Goal: Information Seeking & Learning: Learn about a topic

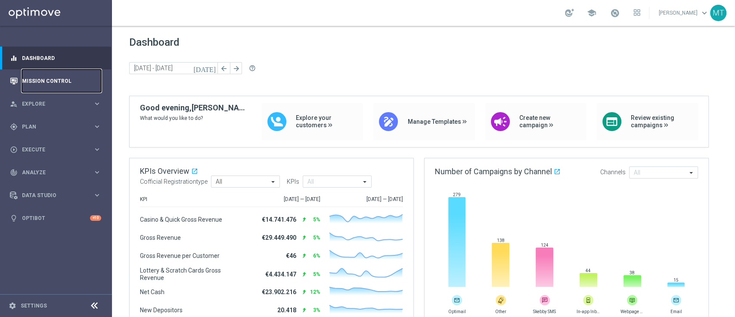
click at [27, 74] on link "Mission Control" at bounding box center [61, 80] width 79 height 23
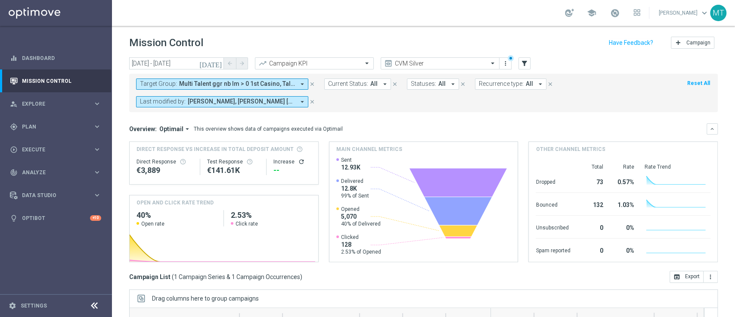
click at [255, 86] on span "Multi Talent ggr nb lm > 0 1st Casino, Talent 1st casino mpp lm ggr betting l3m…" at bounding box center [237, 83] width 116 height 7
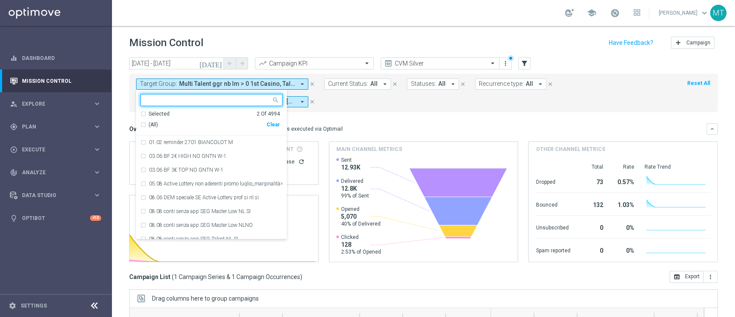
click at [206, 110] on div "Selected 2 Of 4994" at bounding box center [210, 113] width 140 height 7
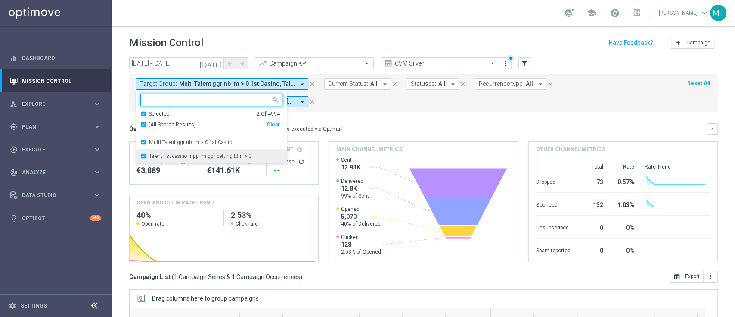
click at [203, 149] on div "Talent 1st casino mpp lm ggr betting l3m > 0" at bounding box center [211, 156] width 142 height 14
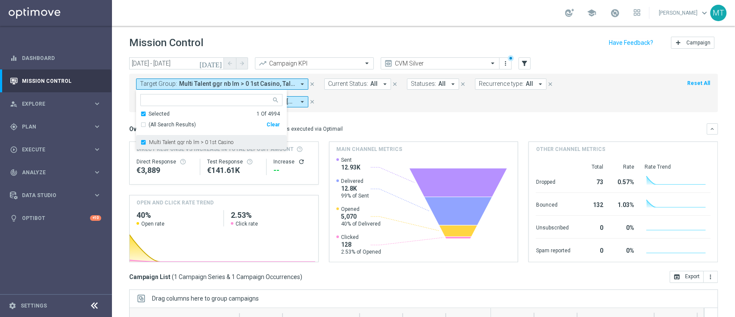
click at [196, 144] on label "Multi Talent ggr nb lm > 0 1st Casino" at bounding box center [191, 142] width 84 height 5
click at [179, 108] on ng-select "Selected 0 Of 4994 (All Search Results) Clear No results" at bounding box center [211, 120] width 151 height 53
click at [143, 114] on div "Selected 0 Of 4994" at bounding box center [210, 113] width 140 height 7
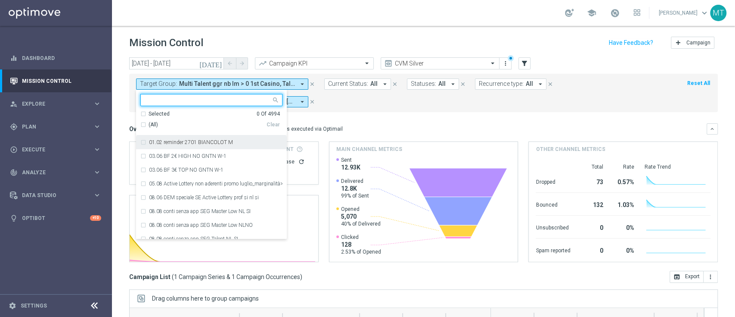
click at [167, 103] on input "text" at bounding box center [208, 100] width 126 height 7
paste input "Master Low 1st betting mpp lm"
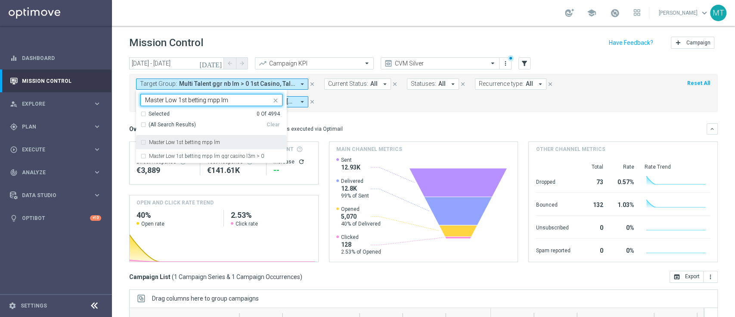
click at [199, 143] on label "Master Low 1st betting mpp lm" at bounding box center [184, 142] width 71 height 5
type input "Master Low 1st betting mpp lm"
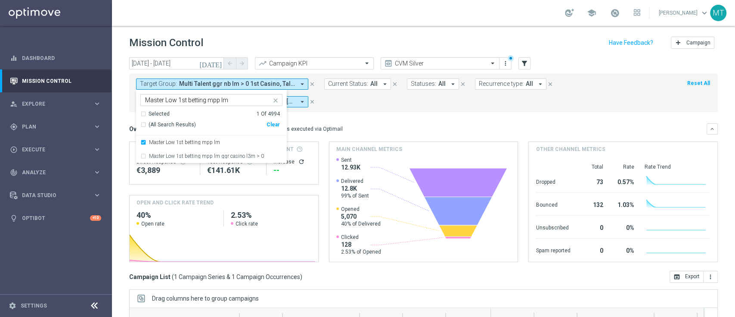
click at [336, 120] on mini-dashboard "Overview: Optimail arrow_drop_down This overview shows data of campaigns execut…" at bounding box center [423, 191] width 589 height 159
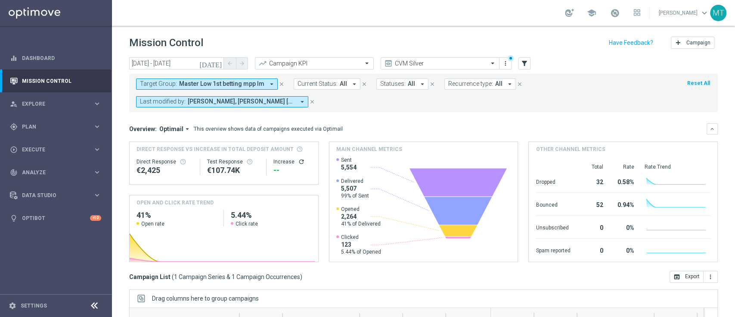
scroll to position [131, 0]
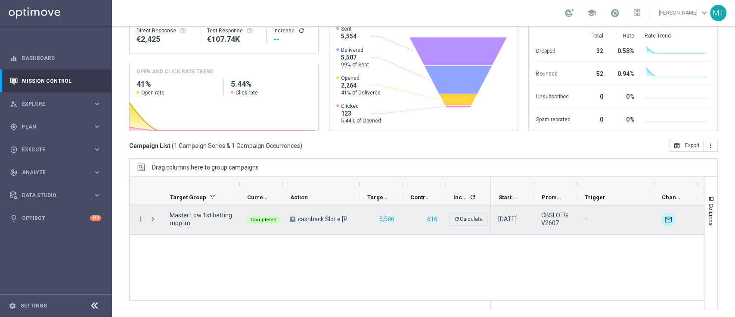
click at [139, 218] on icon "more_vert" at bounding box center [141, 219] width 8 height 8
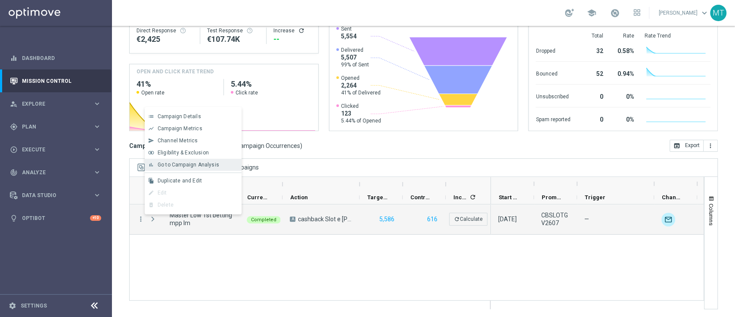
click at [179, 166] on span "Go to Campaign Analysis" at bounding box center [189, 165] width 62 height 6
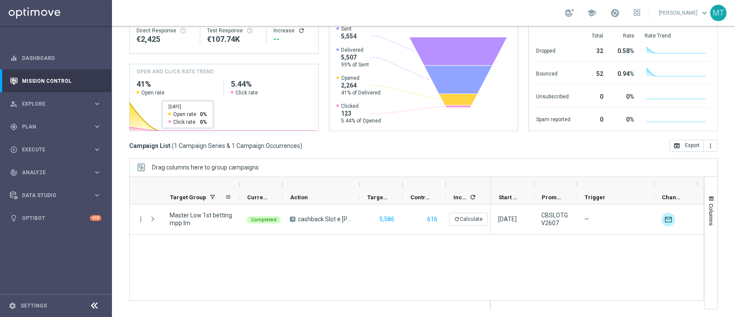
scroll to position [0, 0]
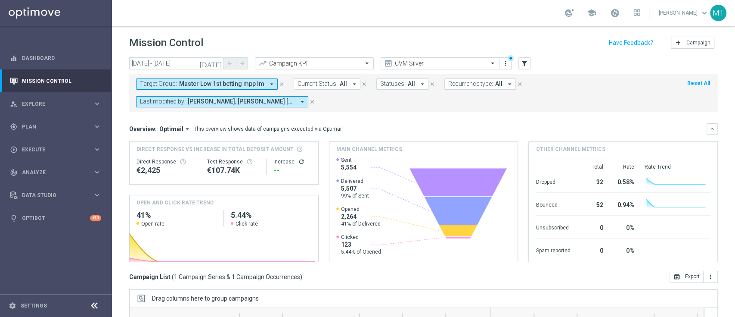
click at [214, 84] on span "Master Low 1st betting mpp lm" at bounding box center [221, 83] width 85 height 7
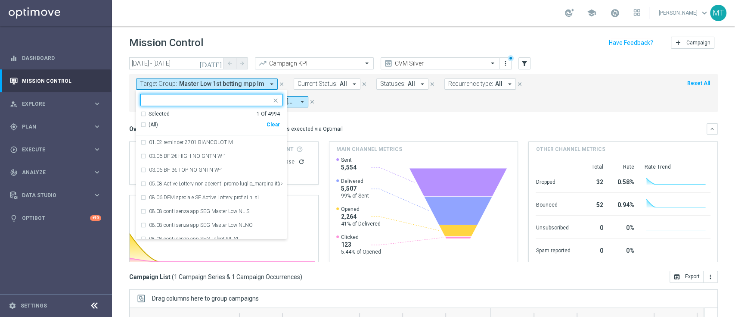
click at [195, 111] on div "Selected 1 Of 4994" at bounding box center [210, 113] width 140 height 7
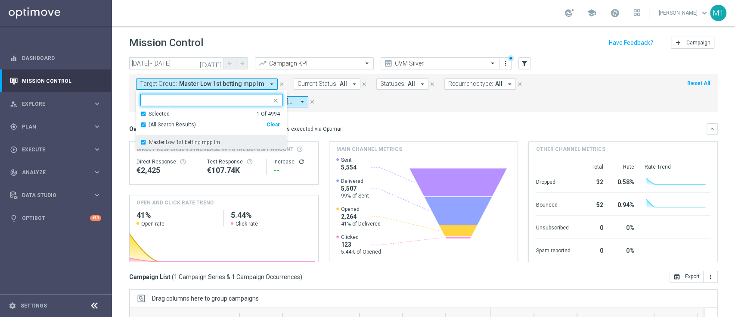
click at [172, 137] on div "Master Low 1st betting mpp lm" at bounding box center [211, 142] width 142 height 14
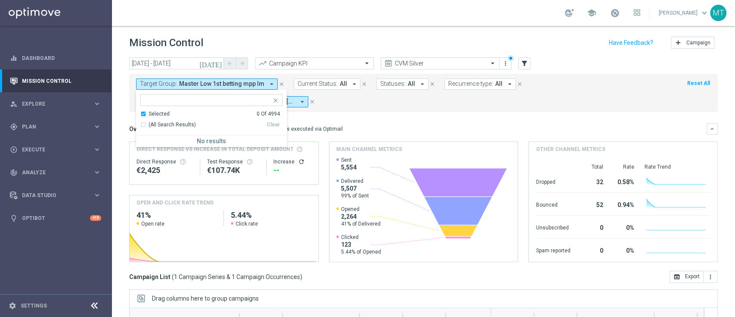
click at [159, 118] on div "(All Search Results) Clear" at bounding box center [210, 125] width 140 height 14
click at [151, 109] on ng-select "Selected 0 Of 4994 (All Search Results) Clear No results" at bounding box center [211, 120] width 151 height 53
click at [144, 115] on div "Selected 0 Of 4994" at bounding box center [210, 113] width 140 height 7
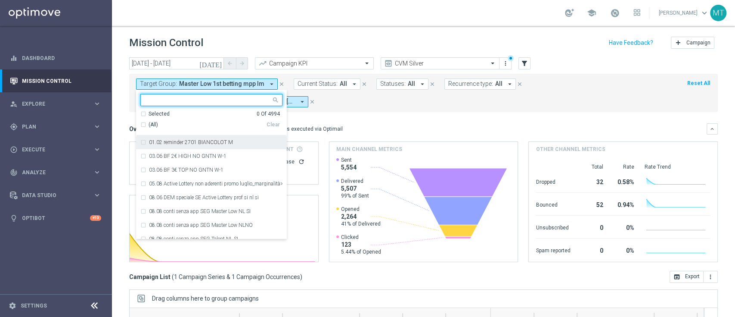
click at [155, 100] on input "text" at bounding box center [208, 100] width 126 height 7
paste input "Master Low 1st lotteries & other mpp lm"
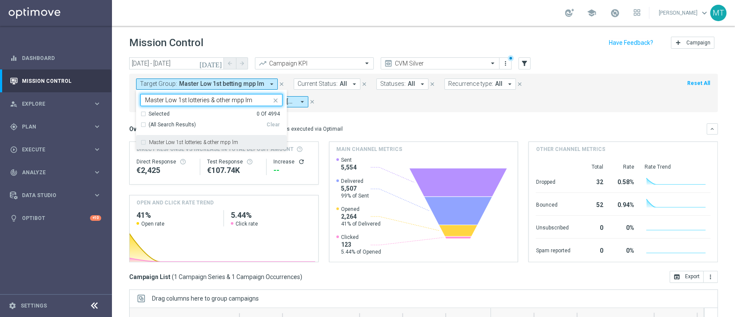
click at [181, 139] on div "Master Low 1st lotteries & other mpp lm" at bounding box center [211, 142] width 142 height 14
type input "Master Low 1st lotteries & other mpp lm"
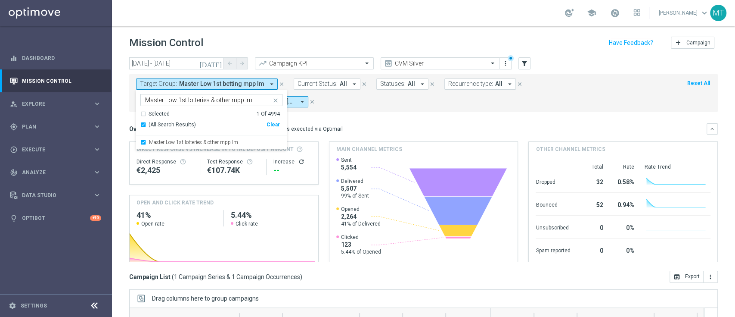
click at [419, 123] on div "Overview: Optimail arrow_drop_down This overview shows data of campaigns execut…" at bounding box center [423, 128] width 589 height 11
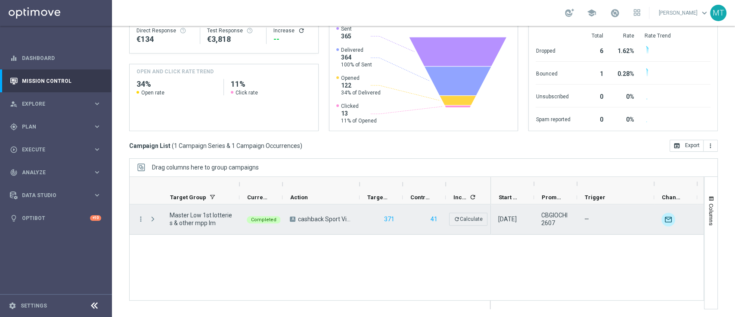
scroll to position [131, 0]
click at [145, 217] on div at bounding box center [153, 219] width 17 height 30
click at [143, 217] on icon "more_vert" at bounding box center [141, 219] width 8 height 8
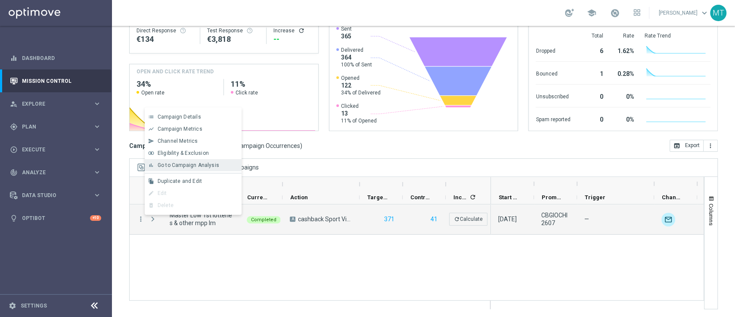
click at [178, 162] on span "Go to Campaign Analysis" at bounding box center [189, 165] width 62 height 6
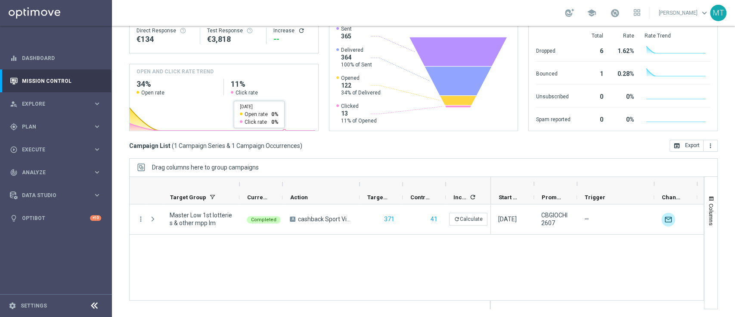
scroll to position [0, 0]
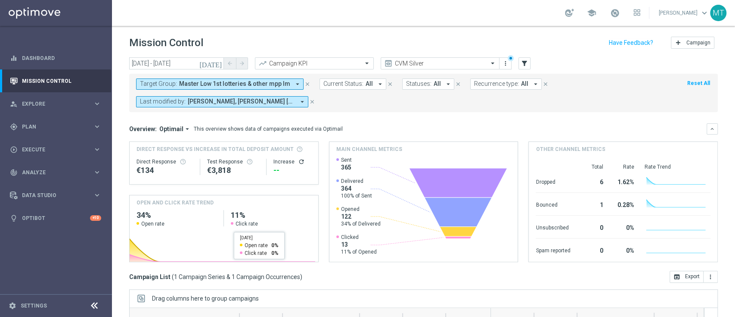
click at [211, 88] on button "Target Group: Master Low 1st lotteries & other mpp lm arrow_drop_down" at bounding box center [220, 83] width 168 height 11
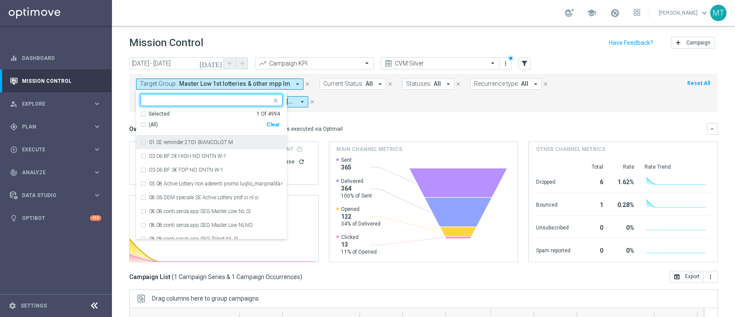
click at [179, 113] on div "Selected 1 Of 4994" at bounding box center [210, 113] width 140 height 7
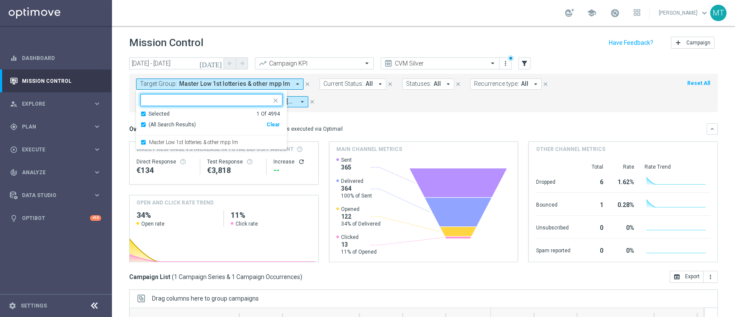
click at [207, 156] on div "Direct Response €134 Test Response €3,818 Increase refresh" at bounding box center [224, 167] width 175 height 28
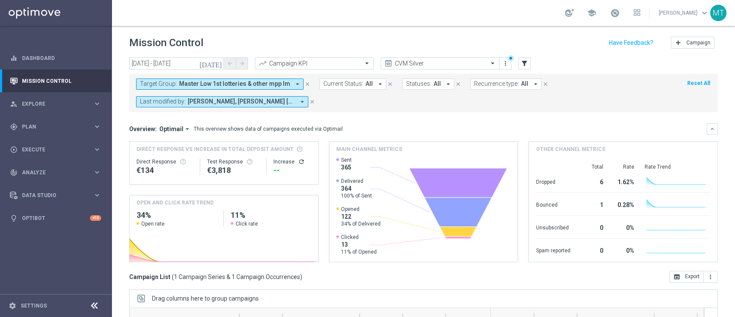
click at [183, 84] on span "Master Low 1st lotteries & other mpp lm" at bounding box center [234, 83] width 111 height 7
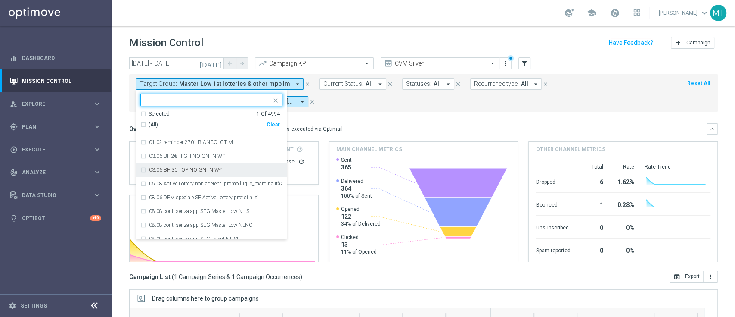
click at [178, 115] on div "Selected 1 Of 4994" at bounding box center [210, 113] width 140 height 7
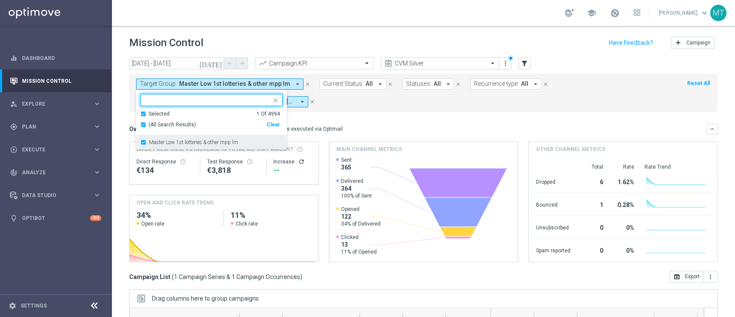
click at [182, 143] on label "Master Low 1st lotteries & other mpp lm" at bounding box center [193, 142] width 89 height 5
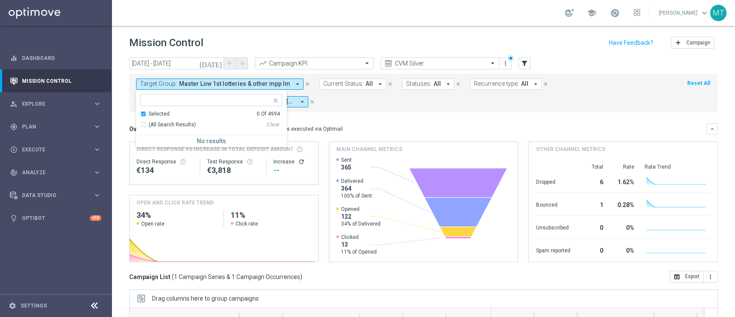
click at [164, 115] on div "Selected" at bounding box center [159, 113] width 21 height 7
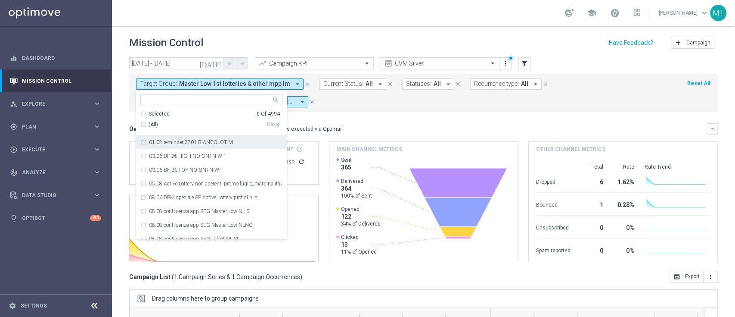
click at [172, 100] on input "text" at bounding box center [208, 100] width 126 height 7
paste input "Master Low 1st casino mpp lm"
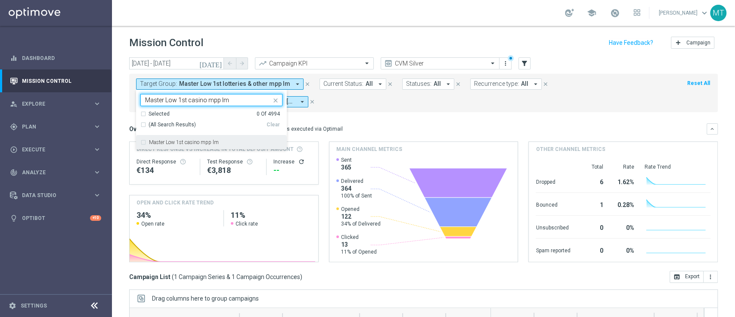
click at [188, 138] on div "Master Low 1st casino mpp lm" at bounding box center [211, 142] width 142 height 14
type input "Master Low 1st casino mpp lm"
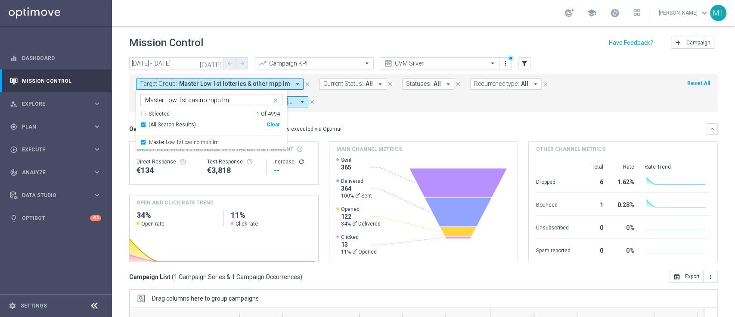
click at [367, 121] on mini-dashboard "Overview: Optimail arrow_drop_down This overview shows data of campaigns execut…" at bounding box center [423, 191] width 589 height 159
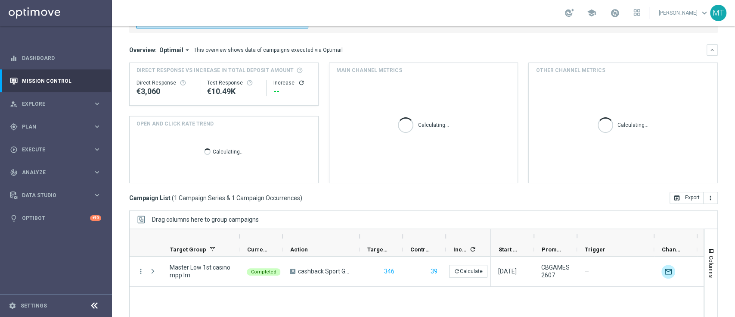
scroll to position [79, 0]
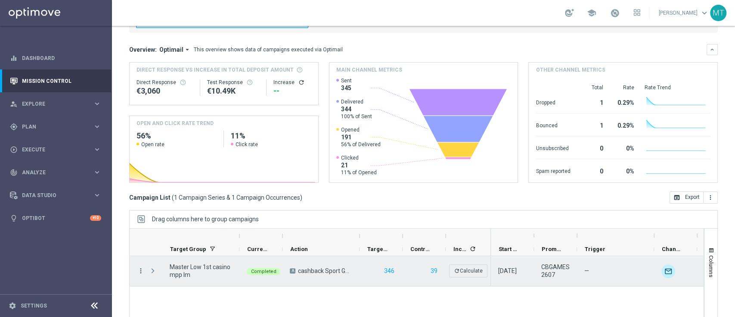
click at [143, 273] on icon "more_vert" at bounding box center [141, 271] width 8 height 8
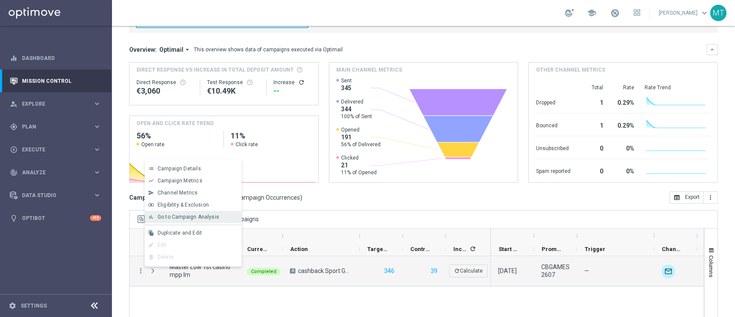
click at [181, 221] on div "bar_chart Go to Campaign Analysis" at bounding box center [193, 217] width 97 height 12
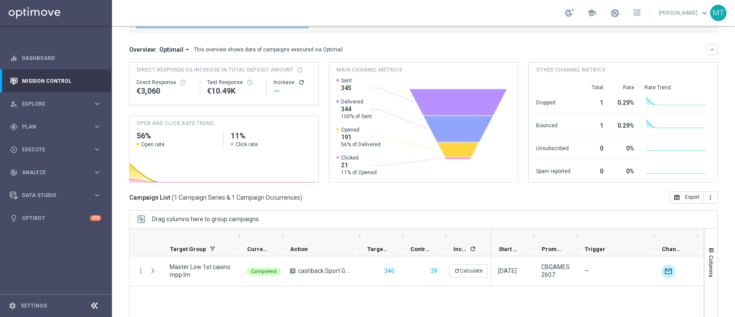
scroll to position [0, 0]
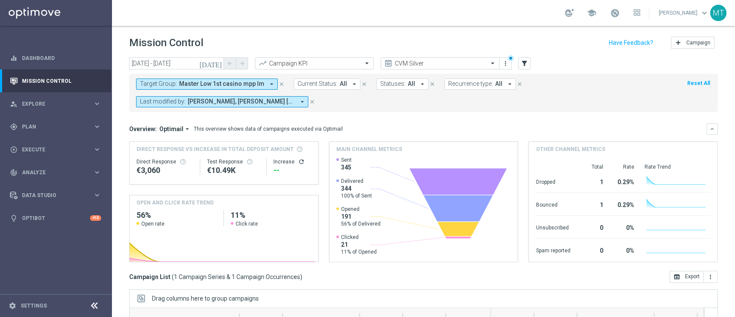
click at [217, 84] on span "Master Low 1st casino mpp lm" at bounding box center [221, 83] width 85 height 7
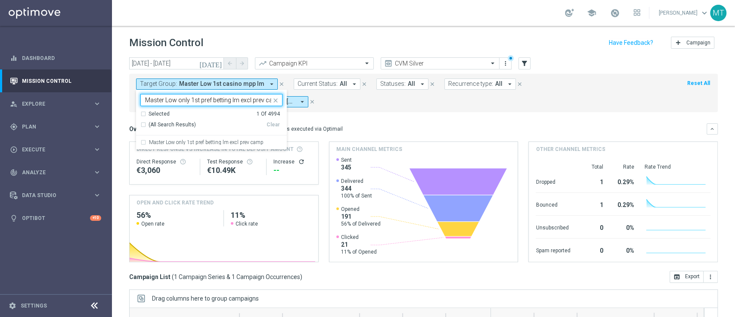
scroll to position [0, 8]
click at [193, 141] on label "Master Low only 1st pref betting lm excl prev camp" at bounding box center [206, 142] width 115 height 5
type input "Master Low only 1st pref betting lm excl prev camp"
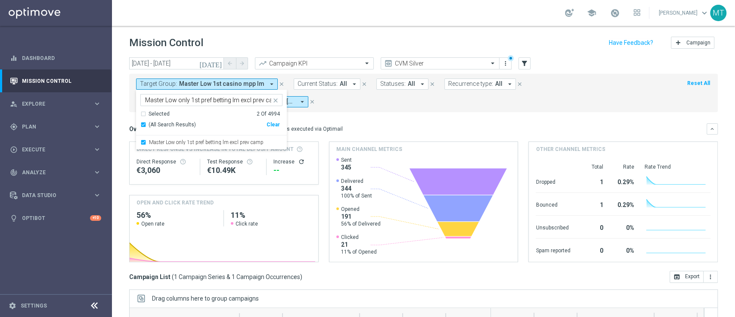
click at [383, 121] on mini-dashboard "Overview: Optimail arrow_drop_down This overview shows data of campaigns execut…" at bounding box center [423, 191] width 589 height 159
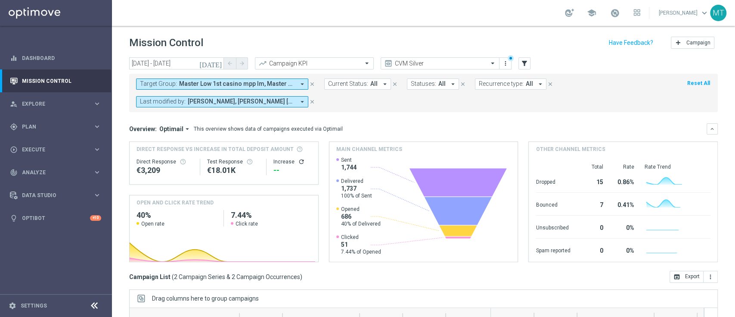
click at [218, 64] on icon "[DATE]" at bounding box center [210, 63] width 23 height 8
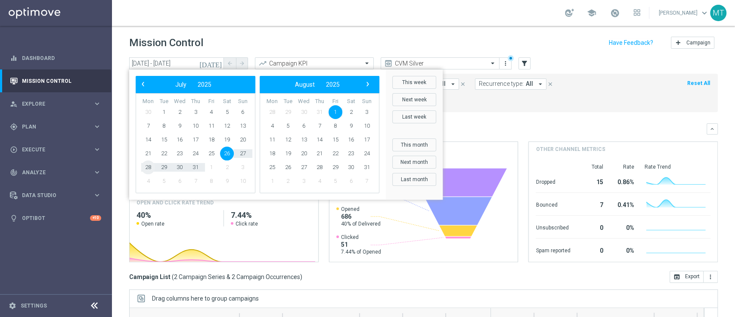
click at [144, 165] on span "28" at bounding box center [148, 167] width 14 height 14
click at [368, 110] on span "3" at bounding box center [367, 112] width 14 height 14
type input "28 Jul 2025 - 03 Aug 2025"
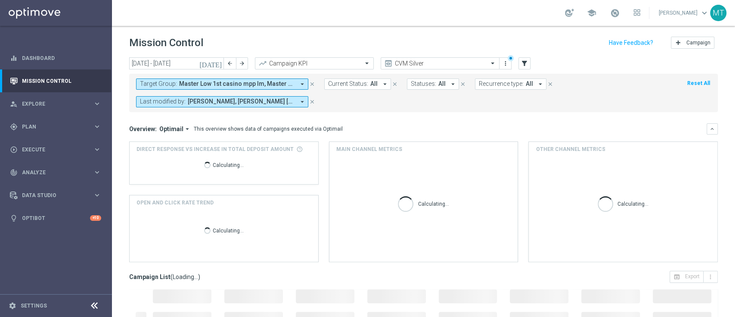
click at [489, 133] on div "Overview: Optimail arrow_drop_down This overview shows data of campaigns execut…" at bounding box center [423, 128] width 589 height 11
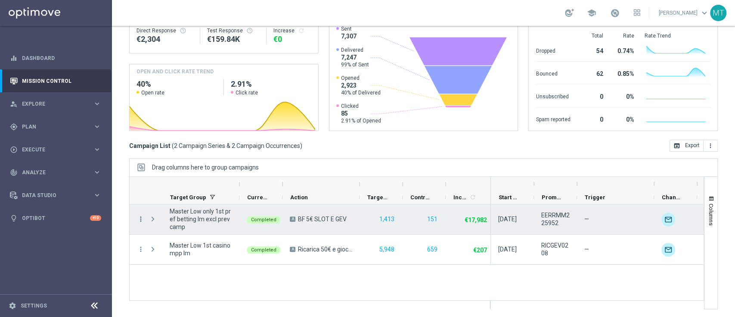
click at [138, 218] on icon "more_vert" at bounding box center [141, 219] width 8 height 8
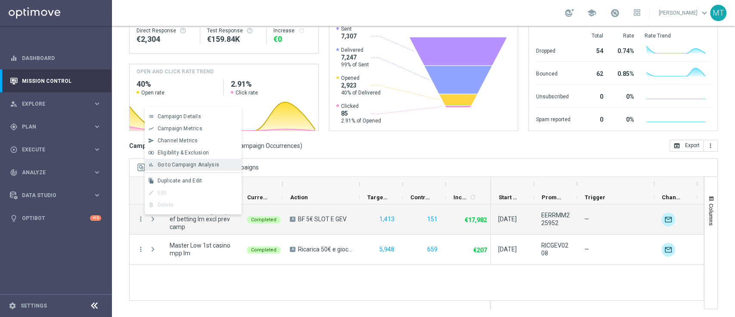
click at [162, 167] on span "Go to Campaign Analysis" at bounding box center [189, 165] width 62 height 6
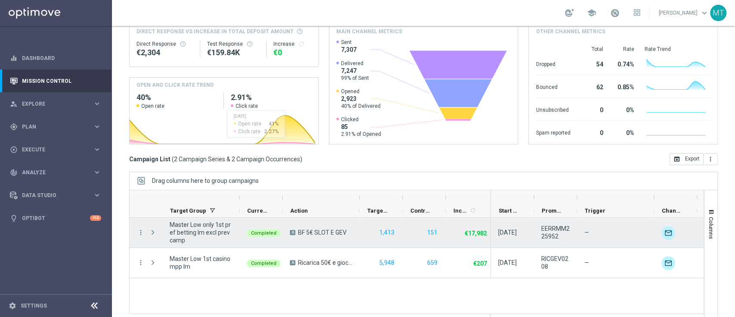
scroll to position [0, 0]
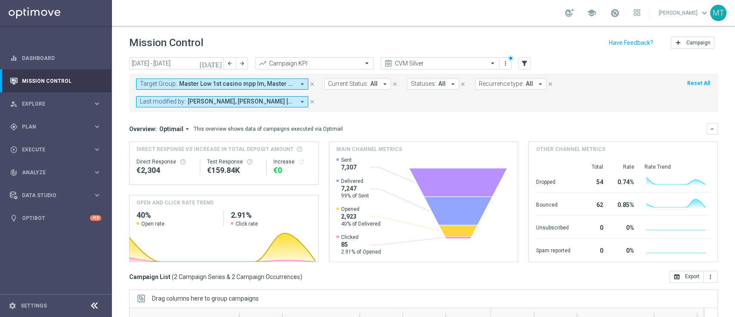
click at [219, 84] on span "Master Low 1st casino mpp lm, Master Low only 1st pref betting lm excl prev camp" at bounding box center [237, 83] width 116 height 7
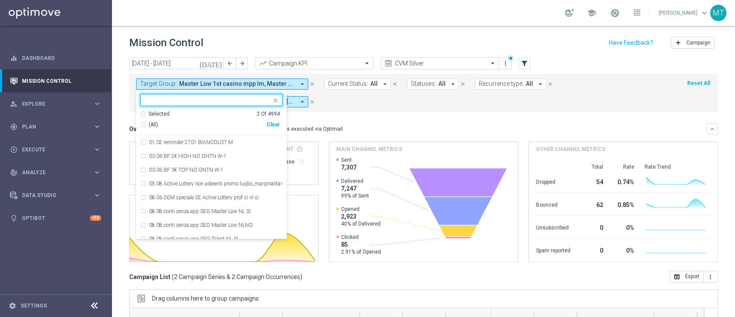
click at [168, 119] on div "(All) Clear" at bounding box center [210, 125] width 140 height 14
click at [162, 115] on div "Selected" at bounding box center [159, 113] width 21 height 7
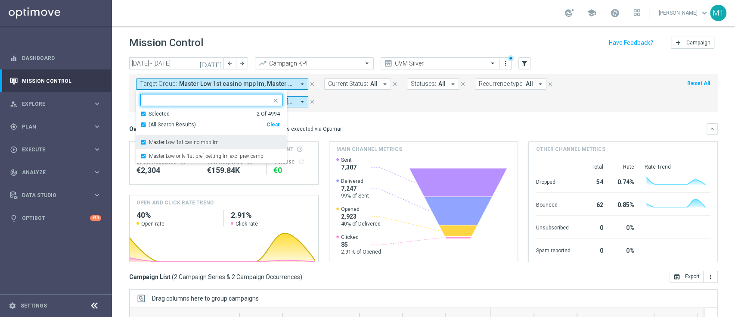
click at [157, 145] on div "Master Low 1st casino mpp lm" at bounding box center [211, 142] width 142 height 14
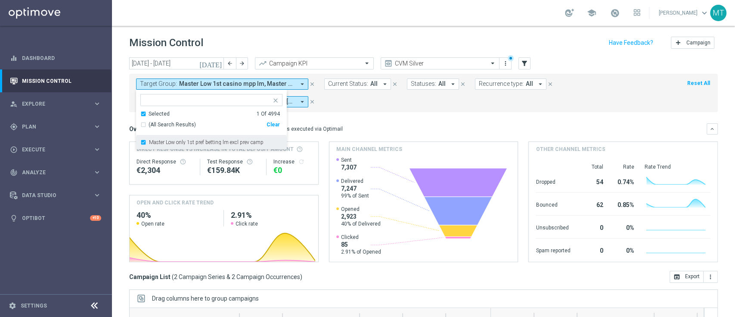
click at [151, 143] on label "Master Low only 1st pref betting lm excl prev camp" at bounding box center [206, 142] width 115 height 5
click at [159, 112] on div "Selected" at bounding box center [159, 113] width 21 height 7
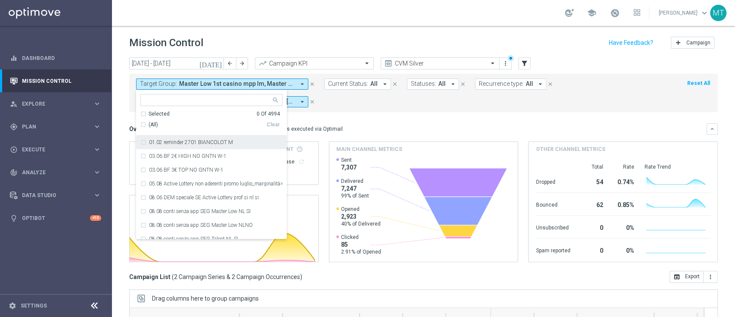
click at [156, 100] on input "text" at bounding box center [208, 100] width 126 height 7
paste input "Master Low only 1st pref lotteries & other lm excl prev camp"
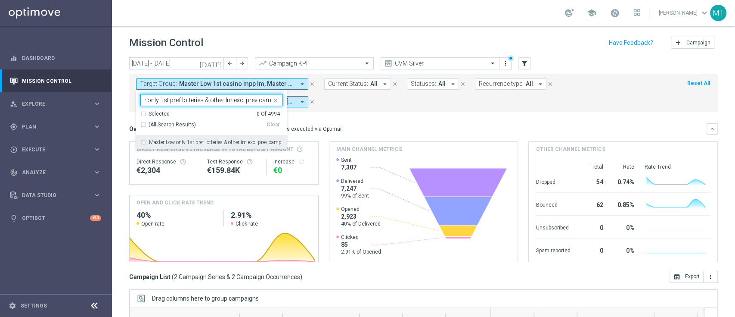
click at [187, 142] on label "Master Low only 1st pref lotteries & other lm excl prev camp" at bounding box center [215, 142] width 133 height 5
type input "Master Low only 1st pref lotteries & other lm excl prev camp"
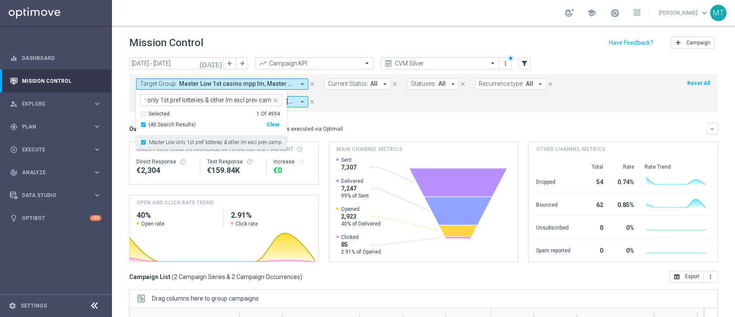
scroll to position [0, 0]
click at [411, 102] on form "Target Group: Master Low 1st casino mpp lm, Master Low only 1st pref betting lm…" at bounding box center [404, 92] width 537 height 29
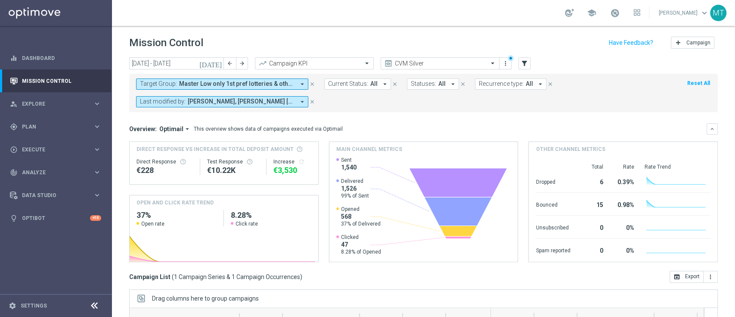
scroll to position [131, 0]
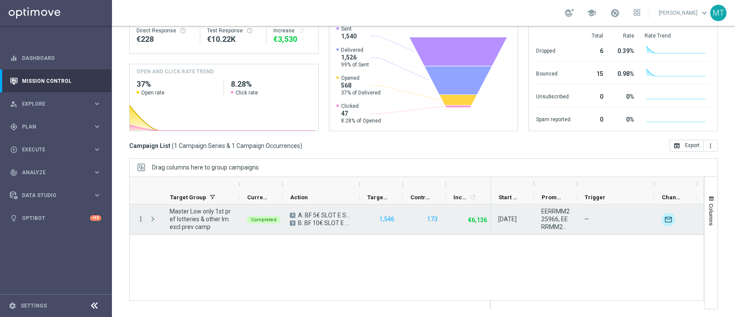
click at [141, 219] on icon "more_vert" at bounding box center [141, 219] width 8 height 8
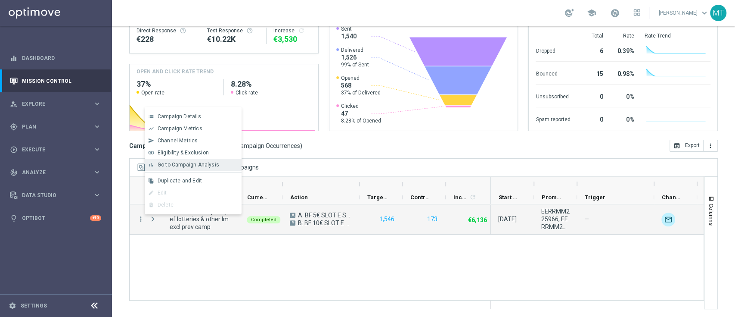
click at [178, 168] on div "bar_chart Go to Campaign Analysis" at bounding box center [193, 165] width 97 height 12
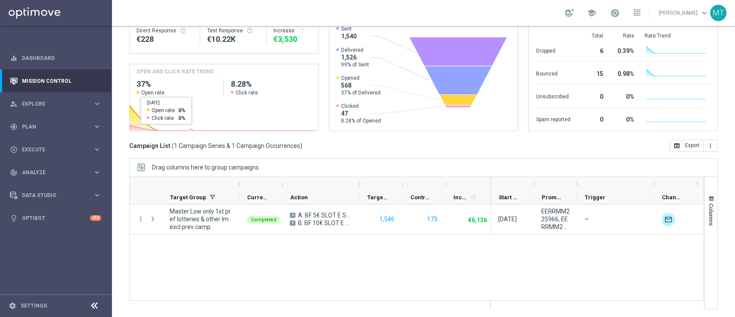
scroll to position [0, 0]
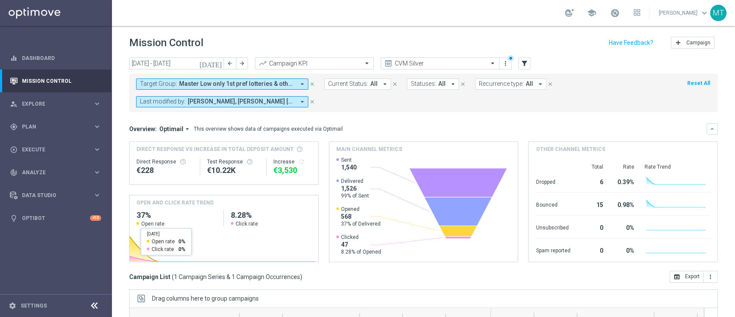
click at [191, 78] on div "Target Group: Master Low only 1st pref lotteries & other lm excl prev camp arro…" at bounding box center [423, 93] width 589 height 38
click at [196, 84] on span "Master Low only 1st pref lotteries & other lm excl prev camp" at bounding box center [237, 83] width 116 height 7
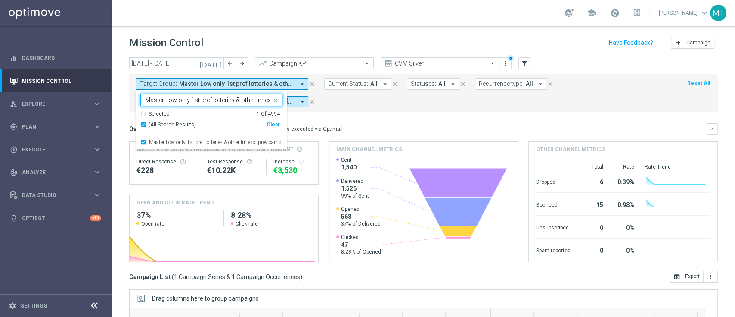
scroll to position [0, 31]
type input "Master Low only 1st pref lotteries & other lm excl prev camp"
click at [330, 102] on form "Target Group: Master Low only 1st pref lotteries & other lm excl prev camp arro…" at bounding box center [404, 92] width 537 height 29
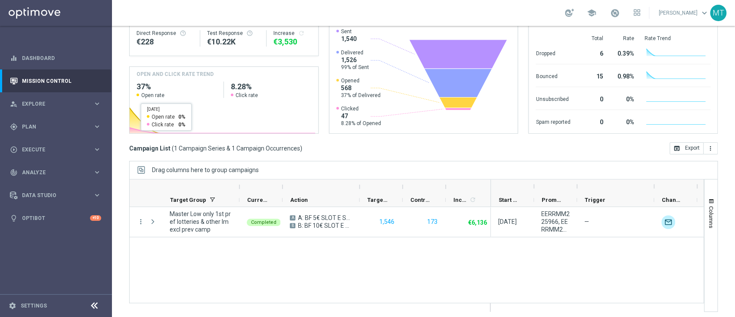
scroll to position [131, 0]
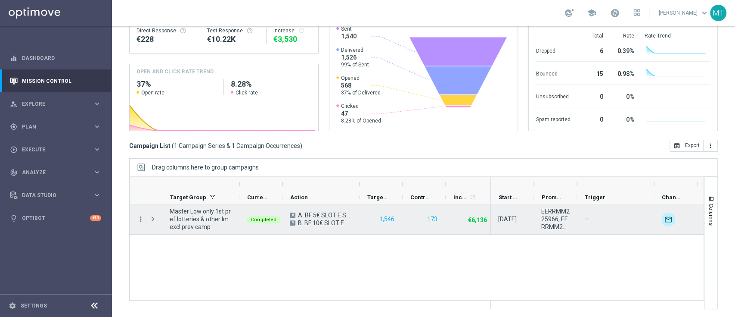
click at [140, 215] on icon "more_vert" at bounding box center [141, 219] width 8 height 8
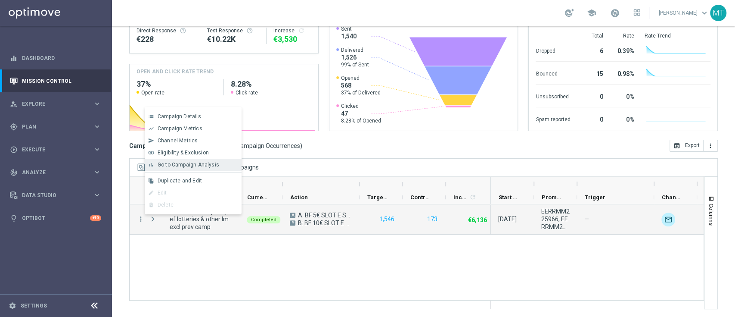
click at [176, 166] on span "Go to Campaign Analysis" at bounding box center [189, 165] width 62 height 6
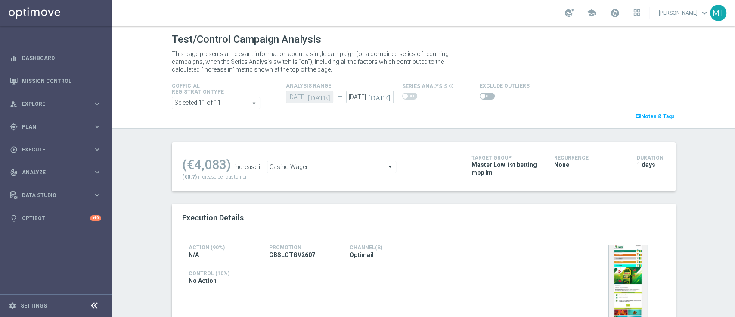
click at [380, 97] on icon "[DATE]" at bounding box center [380, 95] width 25 height 9
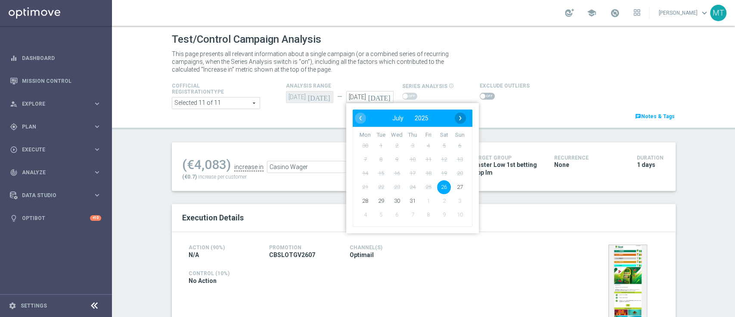
click at [458, 117] on span "›" at bounding box center [460, 117] width 11 height 11
click at [421, 146] on span "1" at bounding box center [428, 146] width 14 height 14
type input "01 Aug 2025"
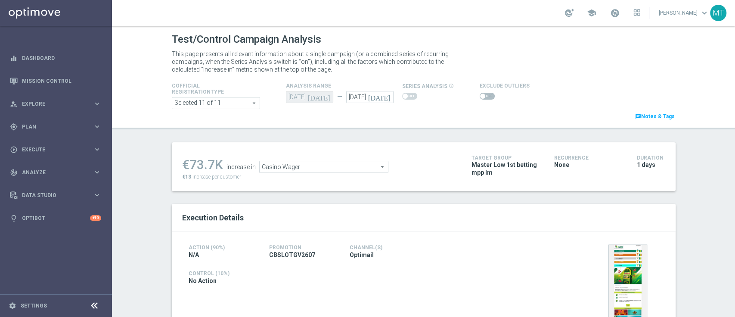
click at [480, 95] on span at bounding box center [482, 95] width 5 height 5
click at [480, 95] on input "checkbox" at bounding box center [487, 96] width 15 height 7
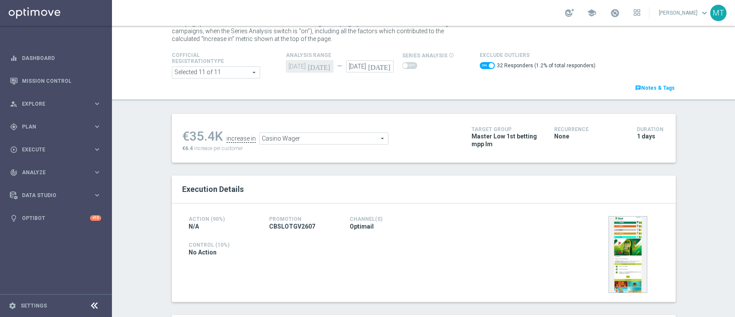
scroll to position [11, 0]
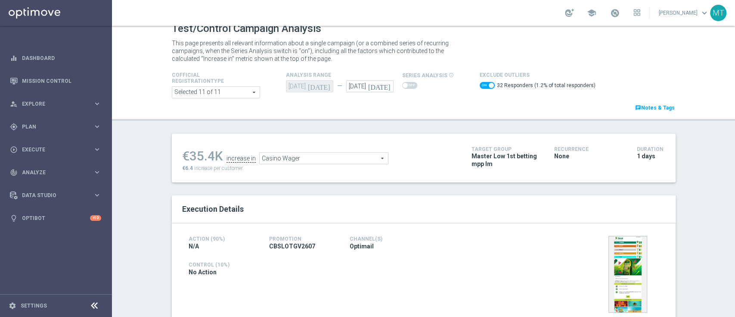
click at [294, 159] on span "Casino Wager" at bounding box center [324, 158] width 128 height 11
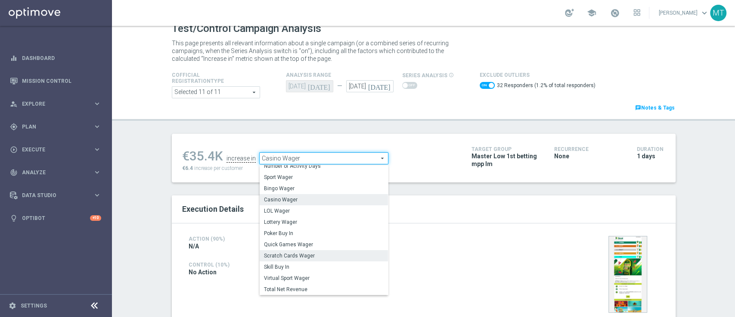
scroll to position [30, 0]
click at [293, 253] on span "Scratch Cards Wager" at bounding box center [324, 251] width 120 height 7
checkbox input "false"
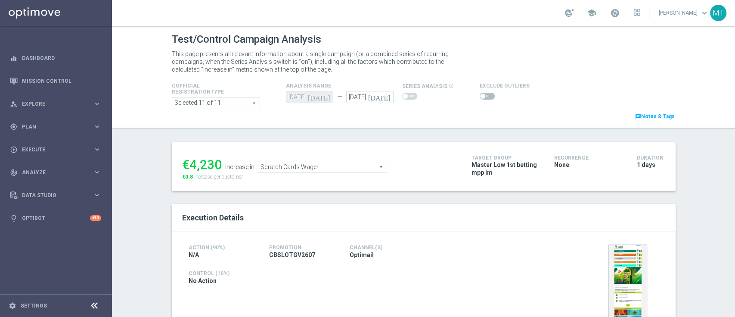
click at [317, 164] on span "Scratch Cards Wager" at bounding box center [322, 166] width 128 height 11
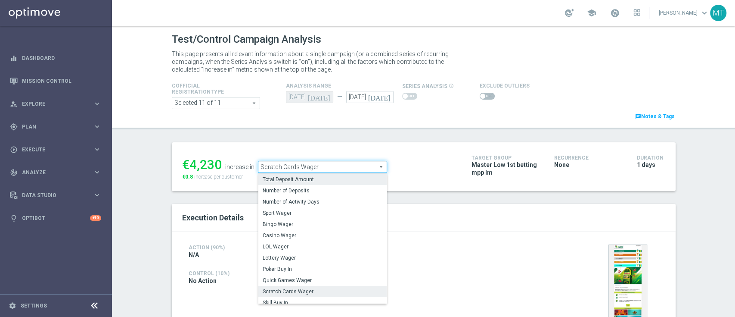
click at [293, 174] on label "Total Deposit Amount" at bounding box center [322, 179] width 128 height 11
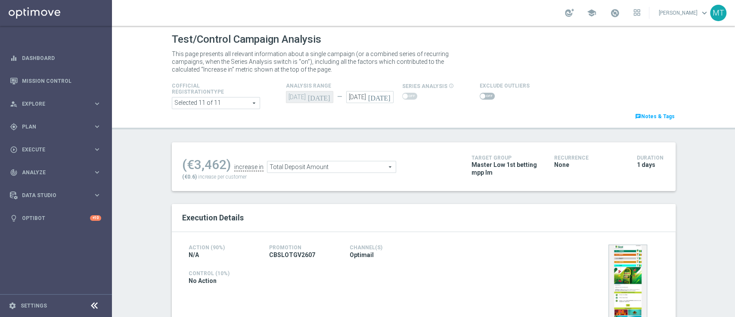
click at [290, 157] on ul "(€3,462) increase in Total Deposit Amount Total Deposit Amount arrow_drop_down …" at bounding box center [320, 163] width 281 height 20
click at [294, 165] on span "Total Deposit Amount" at bounding box center [332, 166] width 128 height 11
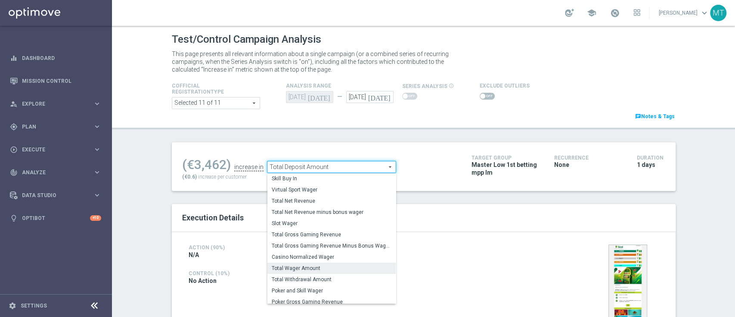
scroll to position [123, 0]
click at [285, 266] on span "Total Wager Amount" at bounding box center [332, 264] width 120 height 7
type input "Total Wager Amount"
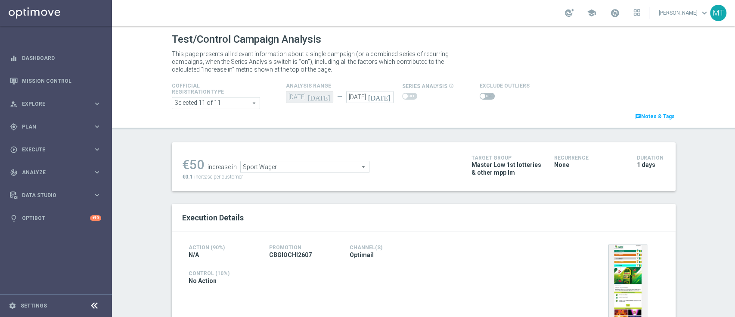
click at [386, 94] on icon "[DATE]" at bounding box center [380, 95] width 25 height 9
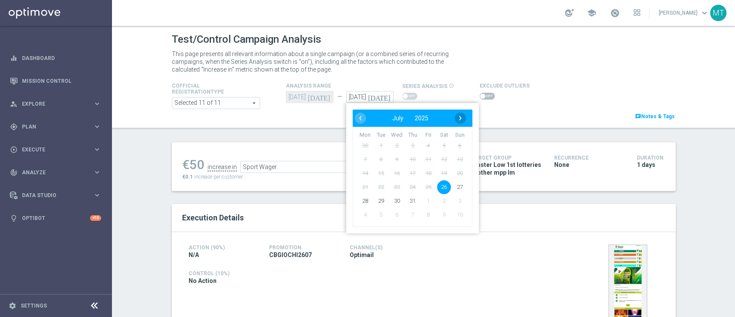
click at [460, 116] on span "›" at bounding box center [460, 117] width 11 height 11
click at [423, 143] on span "1" at bounding box center [428, 146] width 14 height 14
type input "[DATE]"
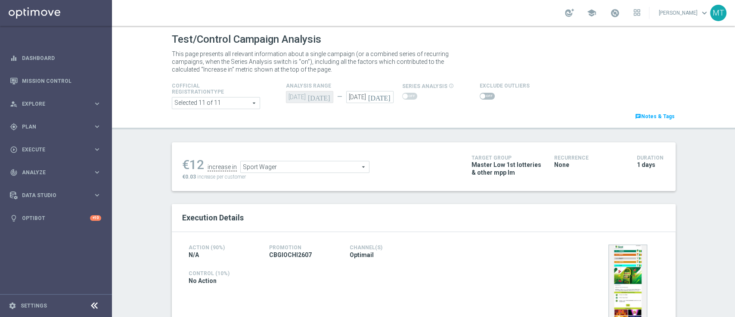
click at [271, 169] on span "Sport Wager" at bounding box center [305, 166] width 128 height 11
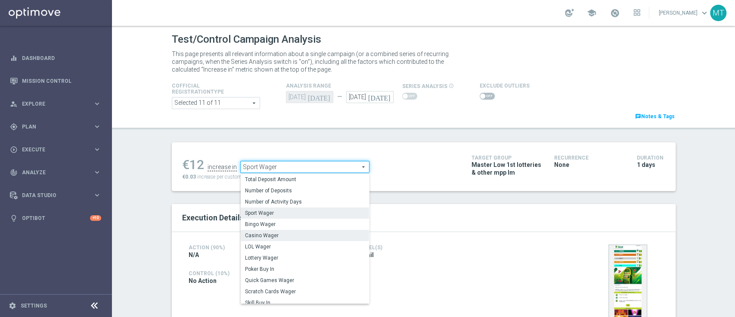
click at [265, 234] on span "Casino Wager" at bounding box center [305, 235] width 120 height 7
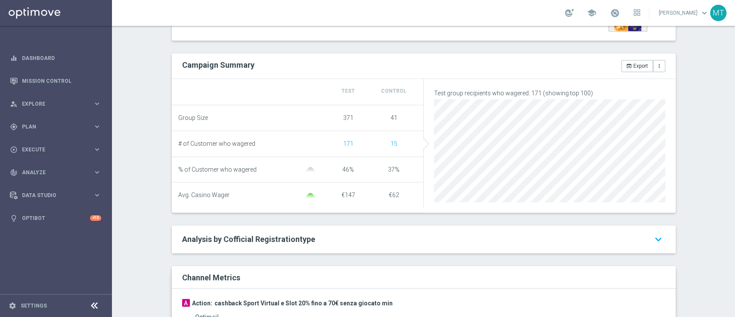
scroll to position [126, 0]
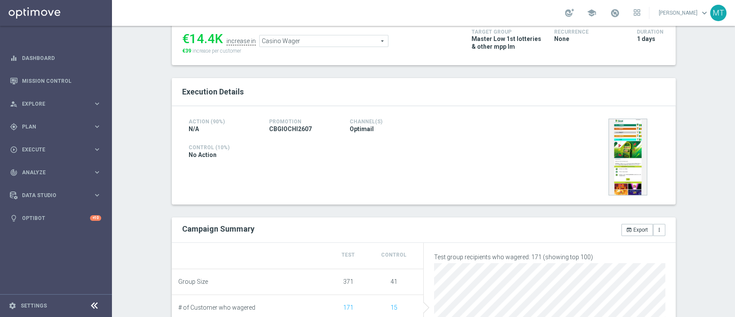
click at [274, 40] on span "Casino Wager" at bounding box center [324, 40] width 128 height 11
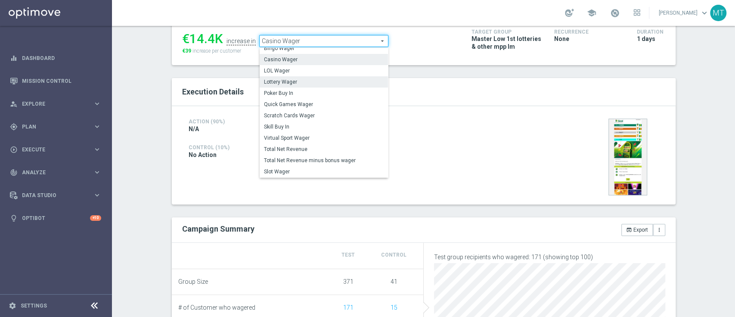
scroll to position [49, 0]
click at [292, 134] on span "Virtual Sport Wager" at bounding box center [324, 137] width 120 height 7
type input "Virtual Sport Wager"
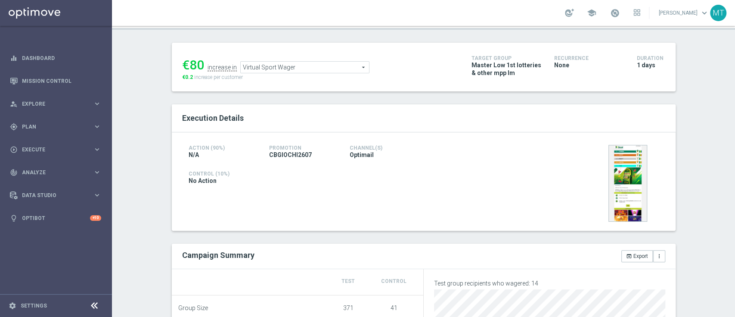
scroll to position [259, 0]
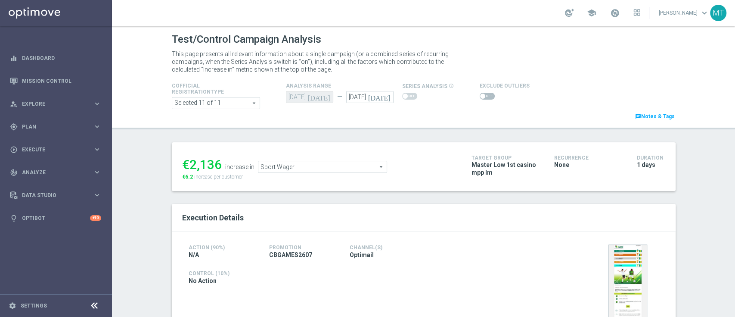
click at [383, 98] on icon "[DATE]" at bounding box center [380, 95] width 25 height 9
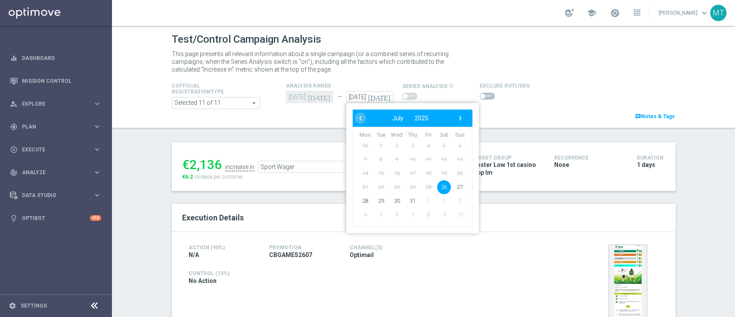
click at [448, 119] on bs-datepicker-navigation-view "‹ ​ July ​ 2025 ​ ›" at bounding box center [410, 117] width 111 height 11
click at [459, 121] on span "›" at bounding box center [460, 117] width 11 height 11
click at [427, 146] on span "1" at bounding box center [428, 146] width 14 height 14
type input "[DATE]"
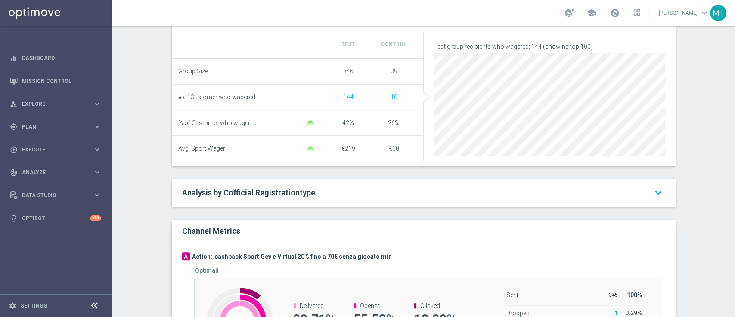
scroll to position [37, 0]
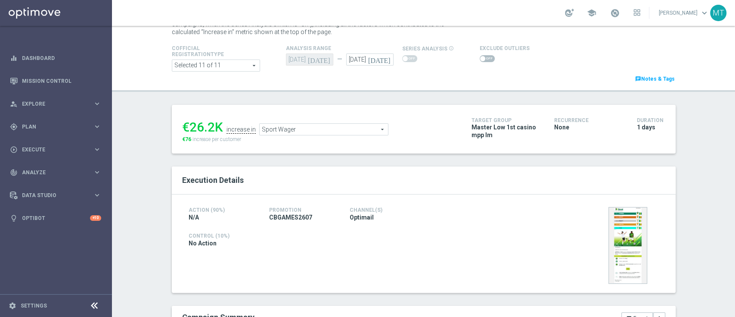
click at [304, 127] on span "Sport Wager" at bounding box center [324, 129] width 128 height 11
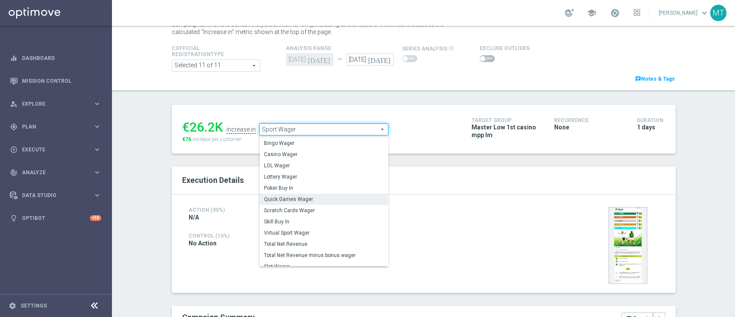
scroll to position [44, 0]
click at [292, 224] on label "Skill Buy In" at bounding box center [324, 218] width 128 height 11
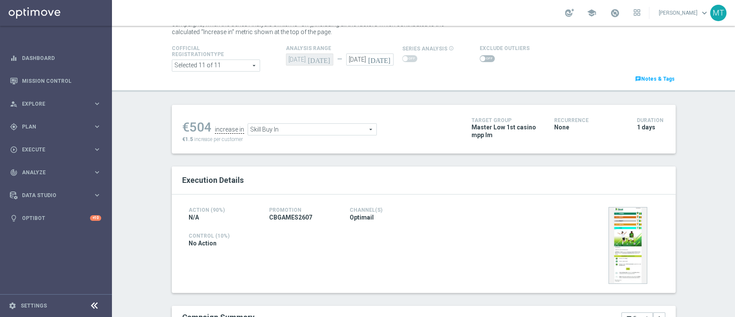
click at [287, 133] on span "Skill Buy In" at bounding box center [312, 129] width 128 height 11
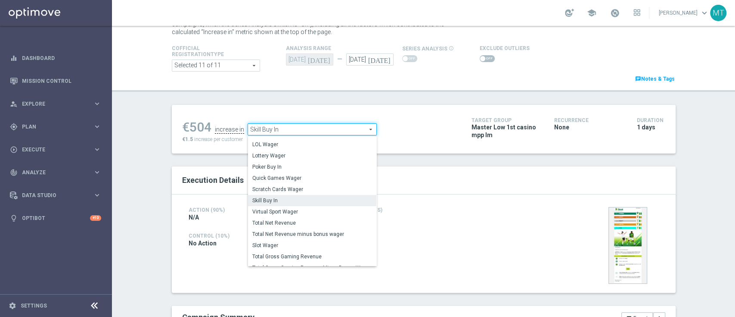
scroll to position [63, 0]
click at [283, 208] on span "Virtual Sport Wager" at bounding box center [312, 211] width 120 height 7
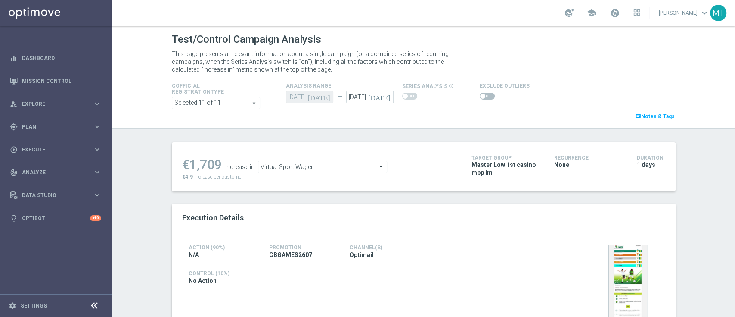
click at [315, 167] on span "Virtual Sport Wager" at bounding box center [322, 166] width 128 height 11
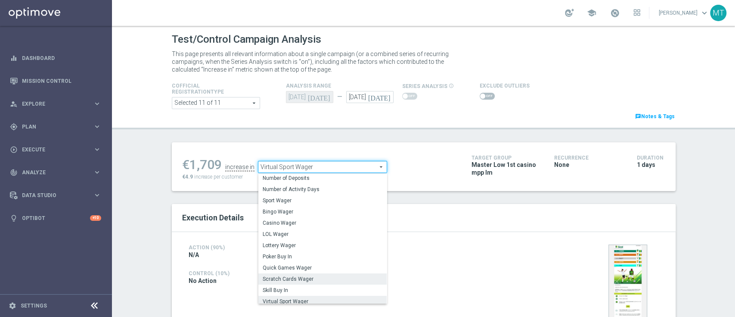
scroll to position [13, 0]
click at [291, 274] on span "Scratch Cards Wager" at bounding box center [323, 277] width 120 height 7
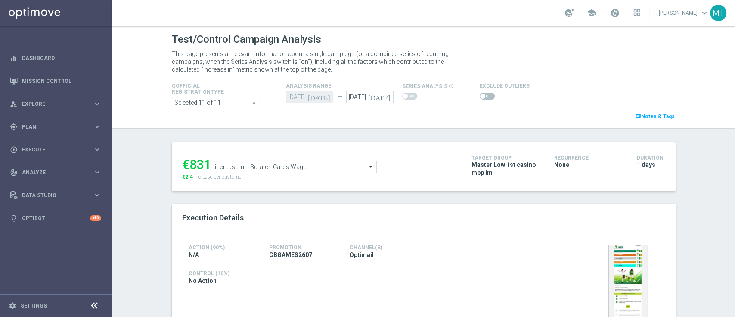
click at [333, 165] on span "Scratch Cards Wager" at bounding box center [312, 166] width 128 height 11
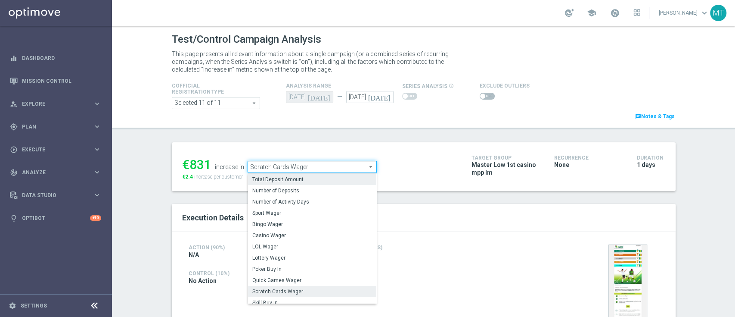
click at [314, 183] on span "Total Deposit Amount" at bounding box center [312, 179] width 120 height 7
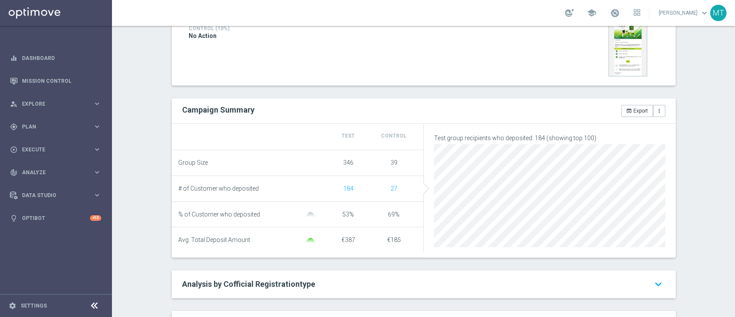
scroll to position [92, 0]
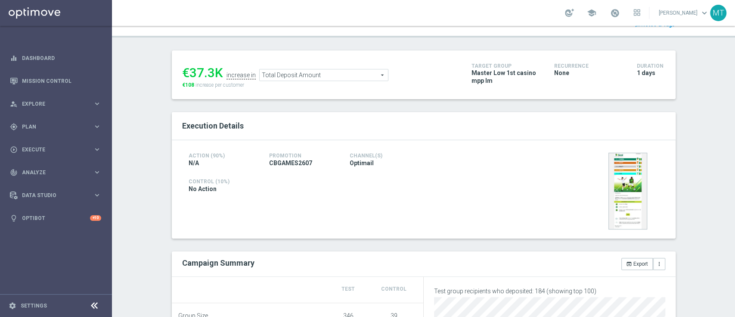
click at [293, 78] on span "Total Deposit Amount" at bounding box center [324, 74] width 128 height 11
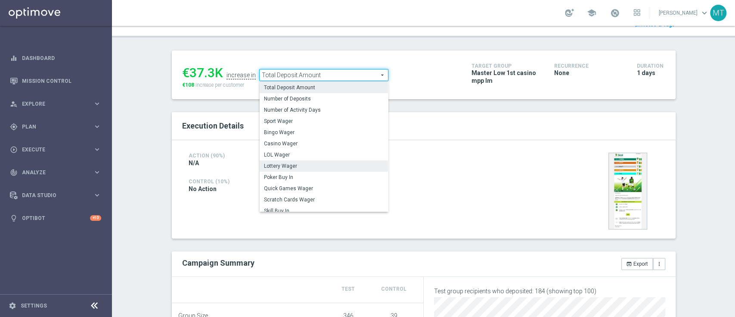
scroll to position [123, 0]
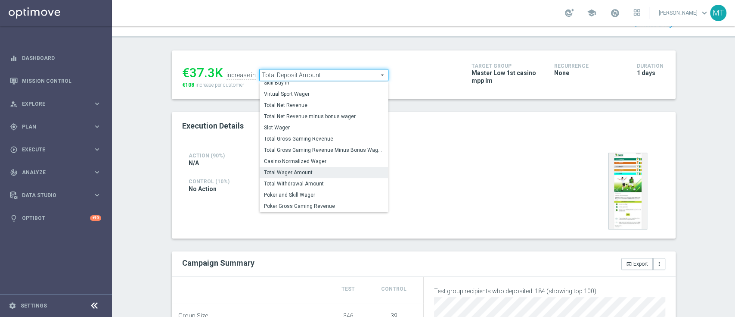
click at [286, 171] on span "Total Wager Amount" at bounding box center [324, 172] width 120 height 7
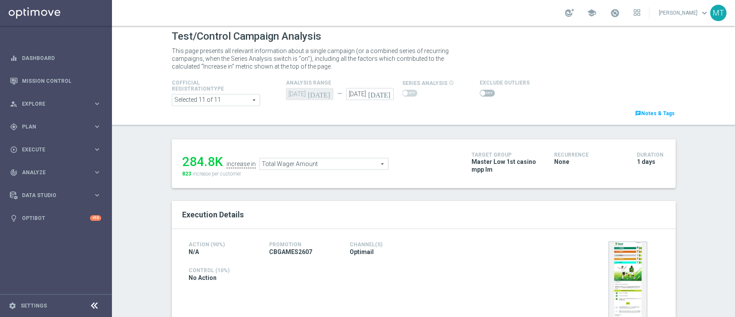
scroll to position [2, 0]
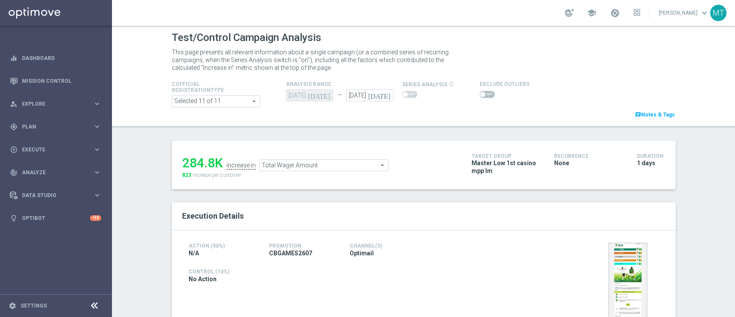
click at [287, 181] on div "284.8K increase in Total Wager Amount Total Wager Amount arrow_drop_down search…" at bounding box center [424, 164] width 504 height 49
click at [446, 187] on div "284.8K increase in Total Wager Amount Total Wager Amount arrow_drop_down search…" at bounding box center [424, 164] width 504 height 49
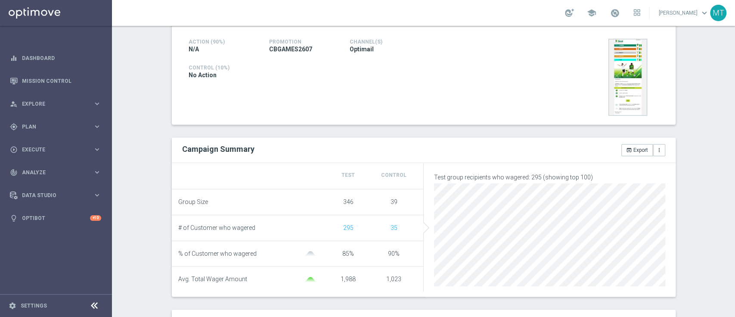
scroll to position [0, 0]
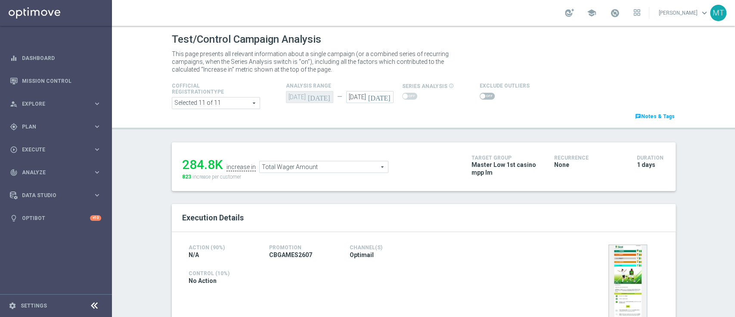
click at [313, 167] on span "Total Wager Amount" at bounding box center [324, 166] width 128 height 11
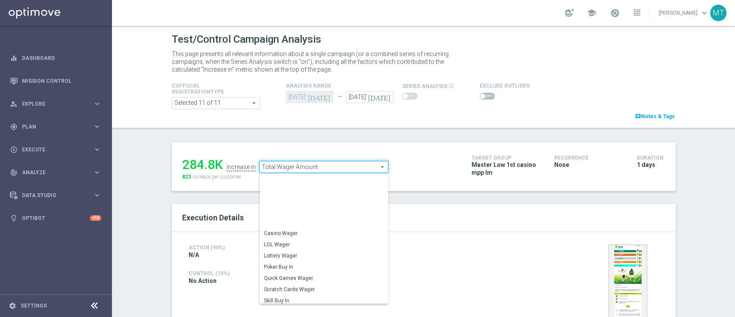
scroll to position [123, 0]
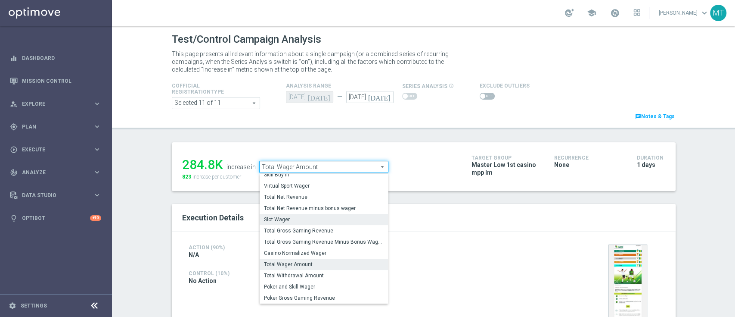
click at [319, 223] on label "Slot Wager" at bounding box center [324, 219] width 128 height 11
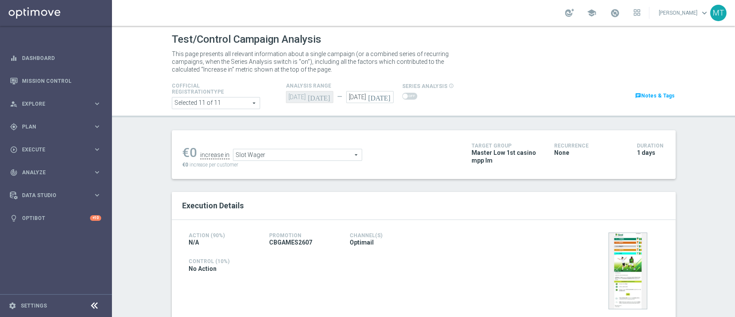
click at [282, 157] on span "Slot Wager" at bounding box center [298, 154] width 128 height 11
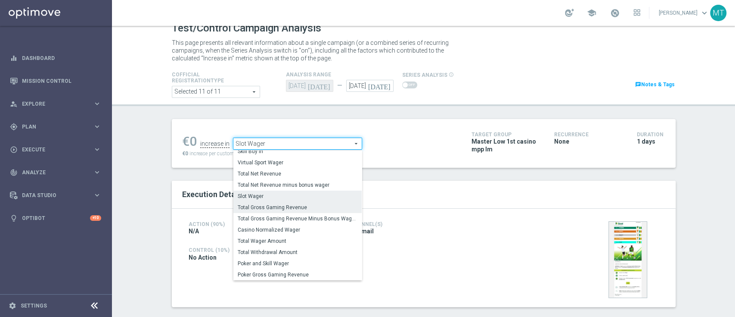
scroll to position [16, 0]
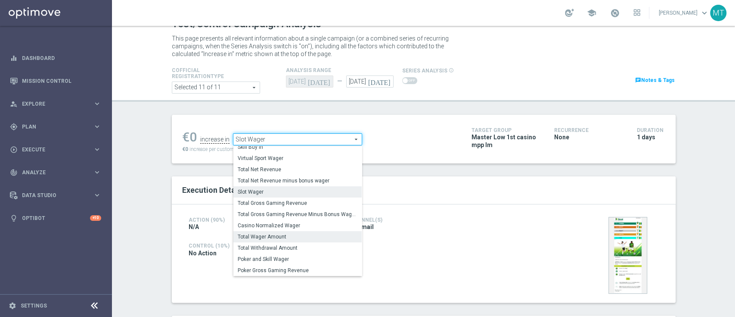
click at [265, 236] on span "Total Wager Amount" at bounding box center [298, 236] width 120 height 7
type input "Total Wager Amount"
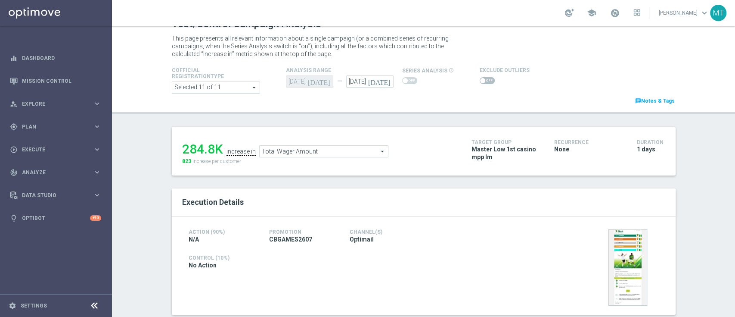
click at [269, 236] on span "CBGAMES2607" at bounding box center [290, 239] width 43 height 8
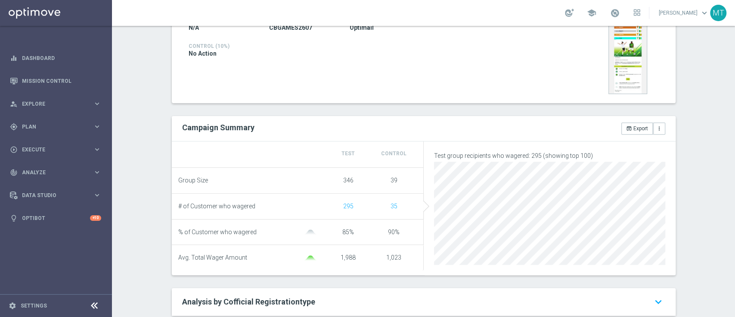
scroll to position [439, 0]
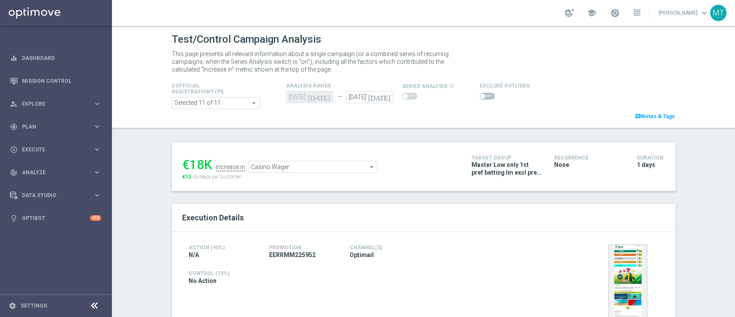
click at [381, 98] on icon "[DATE]" at bounding box center [380, 95] width 25 height 9
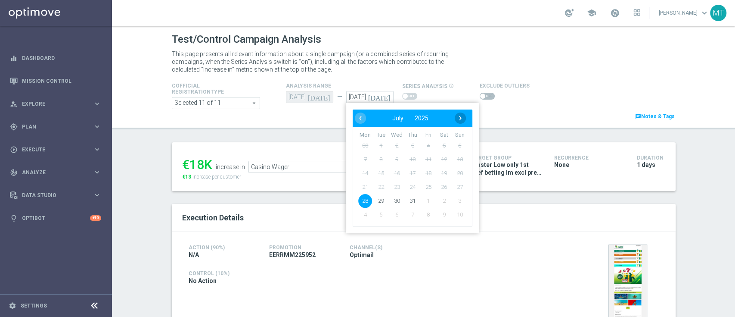
click at [455, 112] on span "›" at bounding box center [460, 117] width 11 height 11
click at [452, 139] on td "3" at bounding box center [460, 146] width 16 height 14
click at [453, 142] on span "3" at bounding box center [460, 146] width 14 height 14
type input "03 Aug 2025"
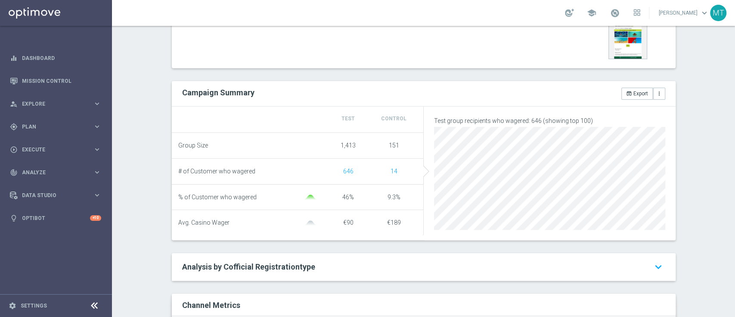
scroll to position [5, 0]
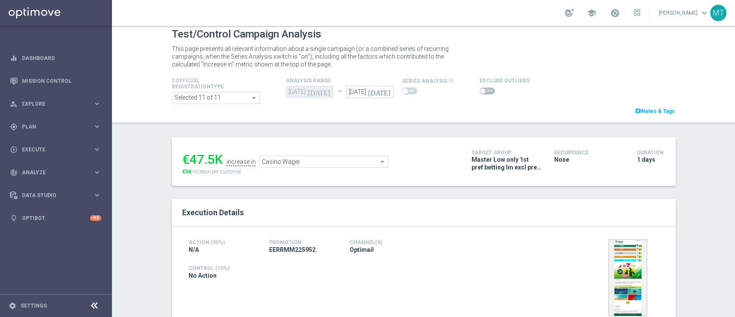
click at [291, 161] on span "Casino Wager" at bounding box center [324, 161] width 128 height 11
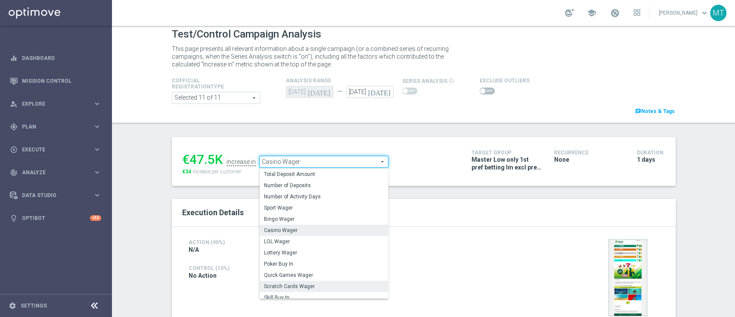
click at [307, 288] on span "Scratch Cards Wager" at bounding box center [324, 286] width 120 height 7
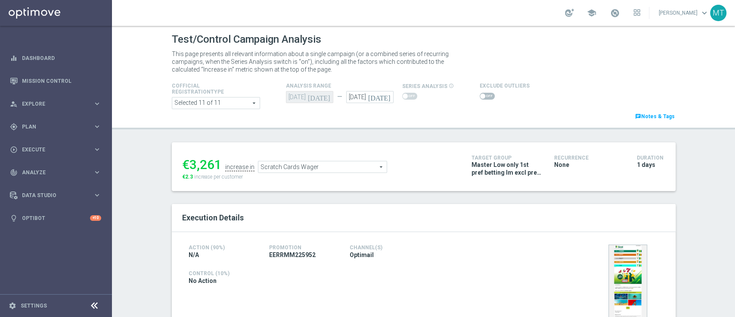
click at [308, 168] on span "Scratch Cards Wager" at bounding box center [322, 166] width 128 height 11
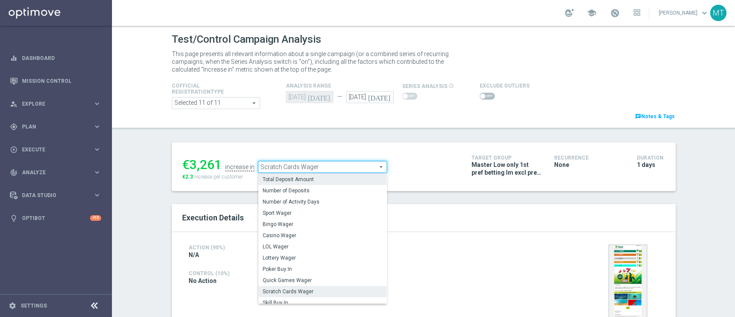
click at [307, 181] on span "Total Deposit Amount" at bounding box center [323, 179] width 120 height 7
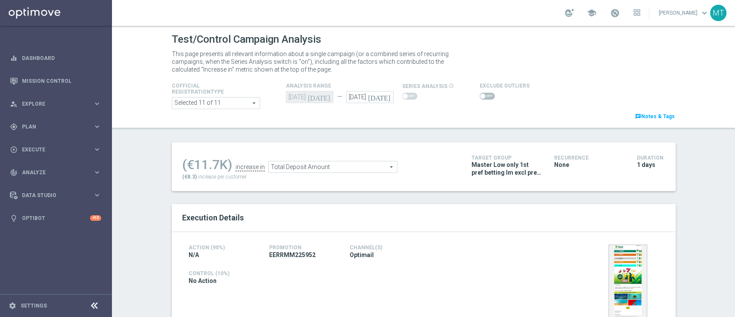
drag, startPoint x: 307, startPoint y: 181, endPoint x: 154, endPoint y: 209, distance: 155.2
click at [154, 209] on div "Test/Control Campaign Analysis This page presents all relevant information abou…" at bounding box center [423, 171] width 623 height 291
click at [296, 170] on span "Total Deposit Amount" at bounding box center [333, 166] width 128 height 11
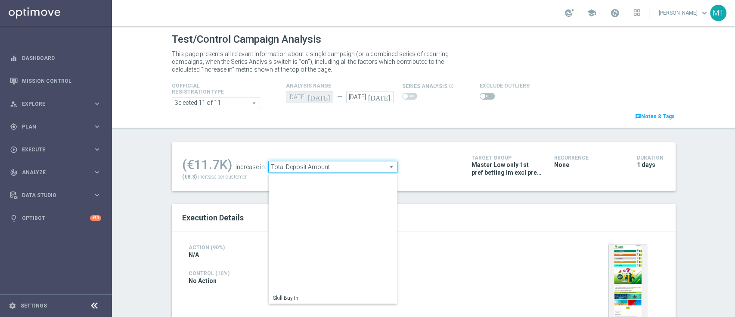
scroll to position [123, 0]
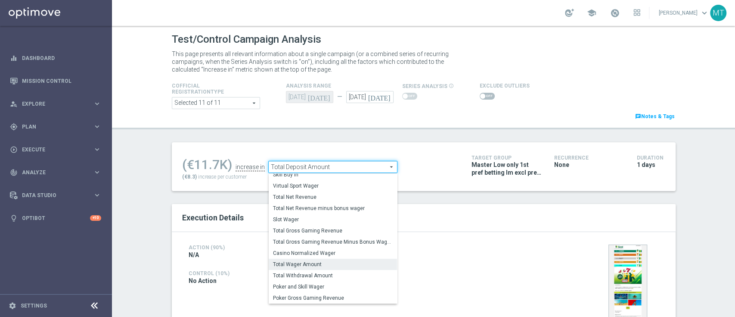
click at [292, 265] on span "Total Wager Amount" at bounding box center [333, 264] width 120 height 7
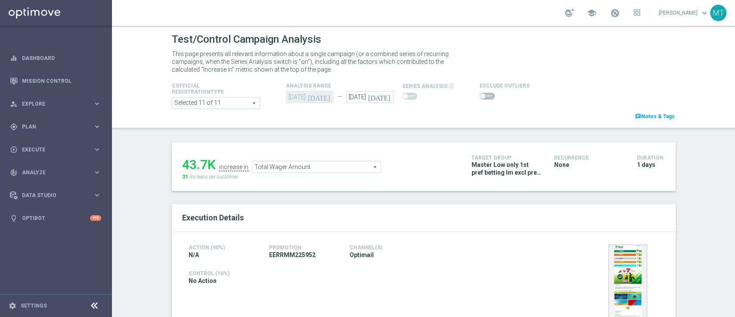
click at [276, 172] on span "Total Wager Amount" at bounding box center [316, 166] width 128 height 11
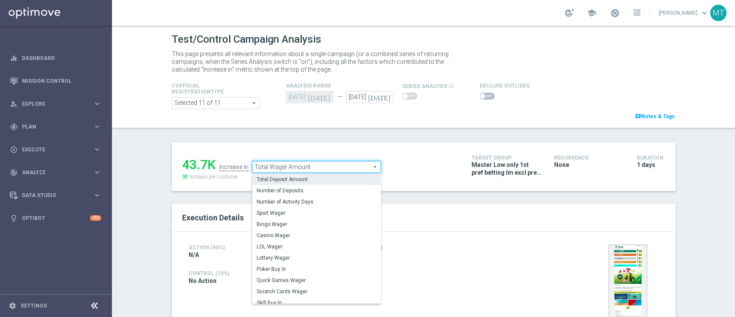
click at [275, 177] on span "Total Deposit Amount" at bounding box center [317, 179] width 120 height 7
type input "Total Deposit Amount"
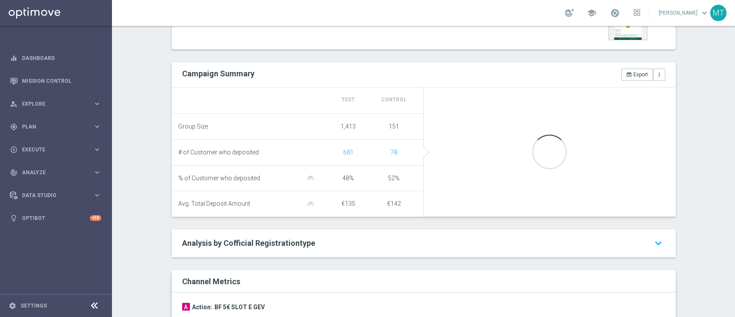
scroll to position [82, 0]
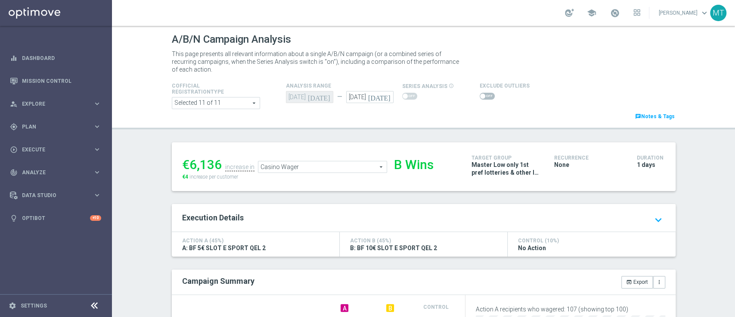
click at [382, 94] on icon "[DATE]" at bounding box center [380, 95] width 25 height 9
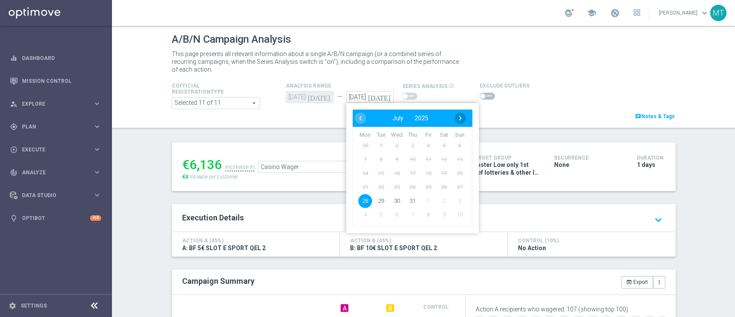
click at [456, 113] on span "›" at bounding box center [460, 117] width 11 height 11
type input "[DATE]"
